Goal: Complete application form

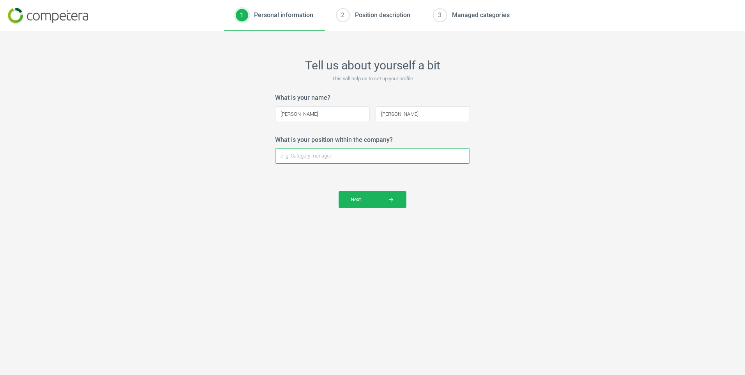
click at [327, 159] on input "What is your position within the company?" at bounding box center [372, 156] width 195 height 16
type input "Buying Assistant"
click at [365, 201] on span "Next arrow_forward" at bounding box center [373, 199] width 44 height 7
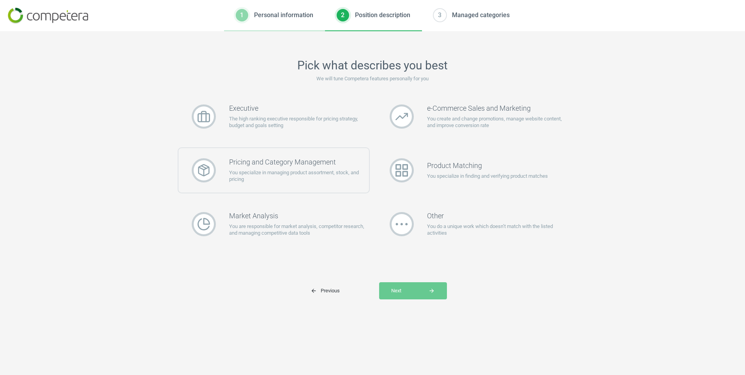
click at [255, 171] on p "You specialize in managing product assortment, stock, and pricing" at bounding box center [299, 176] width 140 height 14
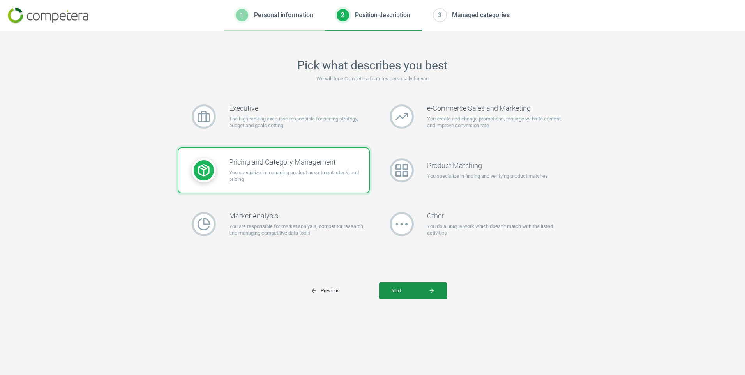
click at [426, 289] on span "Next arrow_forward" at bounding box center [413, 290] width 44 height 7
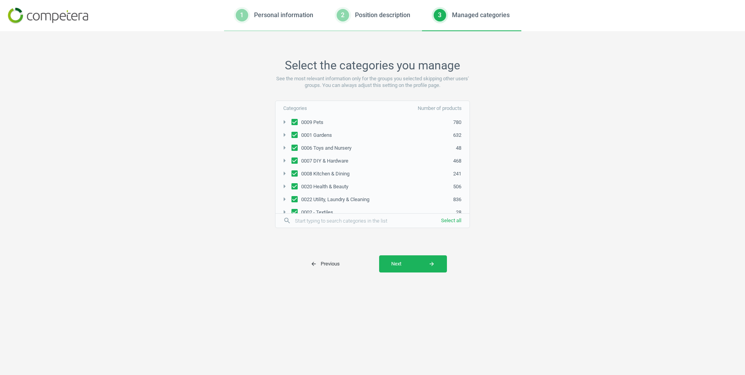
click at [295, 172] on input "0008 Kitchen & Dining" at bounding box center [294, 173] width 6 height 5
click at [450, 219] on button "Select all" at bounding box center [451, 220] width 37 height 14
checkbox input "true"
click at [450, 219] on button "Select all" at bounding box center [451, 220] width 37 height 14
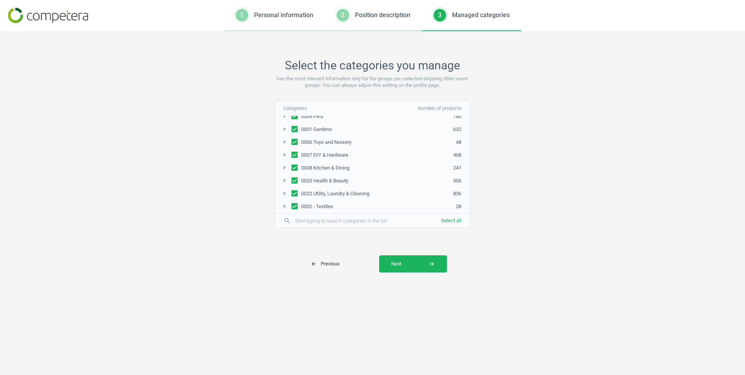
click at [295, 205] on input "0002 - Textiles" at bounding box center [294, 205] width 6 height 5
checkbox input "false"
click at [295, 193] on input "0022 Utility, Laundry & Cleaning" at bounding box center [294, 193] width 6 height 5
checkbox input "false"
click at [295, 181] on input "0020 Health & Beauty" at bounding box center [294, 180] width 6 height 5
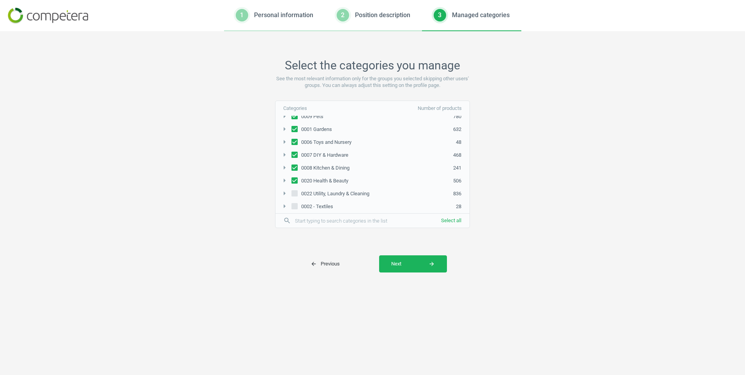
checkbox input "false"
click at [293, 167] on input "0008 Kitchen & Dining" at bounding box center [294, 167] width 6 height 5
click at [293, 169] on input "0008 Kitchen & Dining" at bounding box center [294, 167] width 6 height 5
checkbox input "true"
click at [295, 154] on input "0007 DIY & Hardware" at bounding box center [294, 154] width 6 height 5
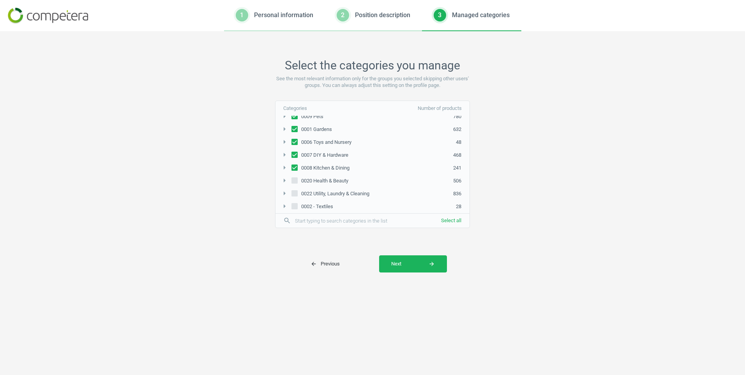
checkbox input "false"
click at [294, 141] on input "0006 Toys and Nursery" at bounding box center [294, 141] width 6 height 5
checkbox input "false"
click at [294, 129] on input "0001 Gardens" at bounding box center [294, 129] width 6 height 5
checkbox input "false"
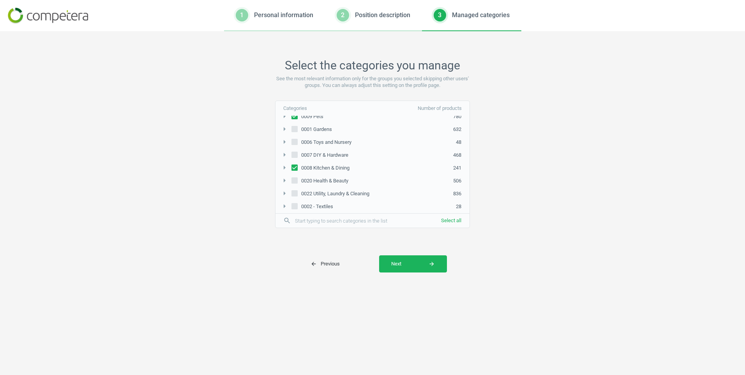
click at [295, 117] on input "0009 Pets" at bounding box center [294, 116] width 6 height 5
checkbox input "false"
click at [404, 264] on span "Next arrow_forward" at bounding box center [413, 263] width 44 height 7
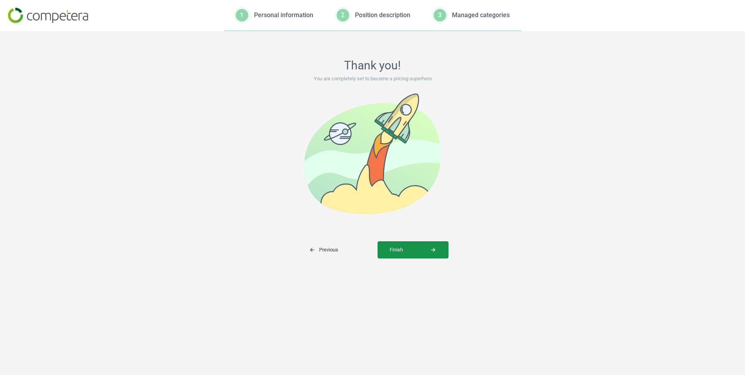
click at [402, 252] on span "Finish arrow_forward" at bounding box center [413, 249] width 47 height 7
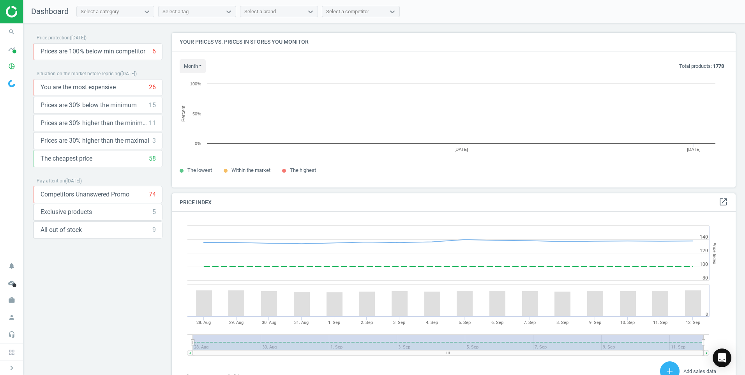
scroll to position [166, 570]
